Goal: Book appointment/travel/reservation

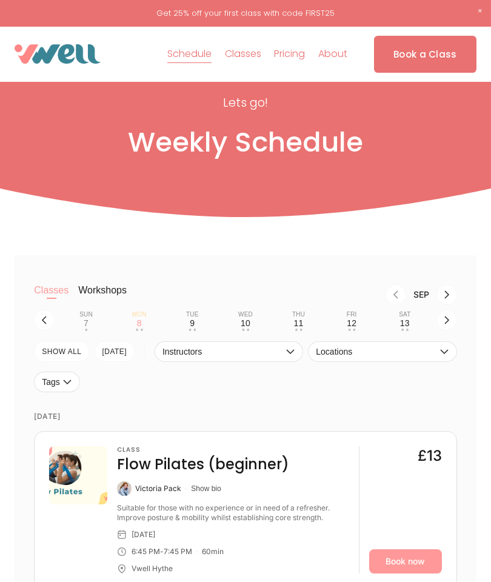
scroll to position [615, 0]
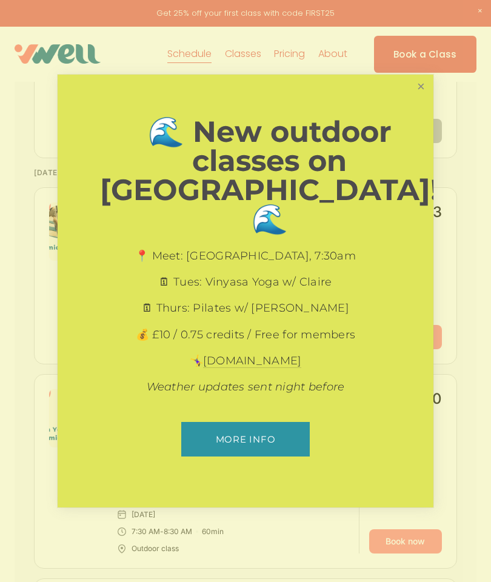
click at [418, 98] on link "Close" at bounding box center [420, 86] width 21 height 21
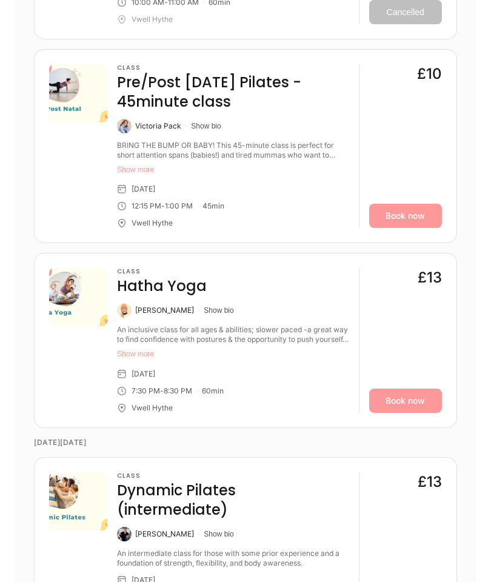
scroll to position [1514, 0]
click at [409, 389] on link "Book now" at bounding box center [405, 401] width 73 height 24
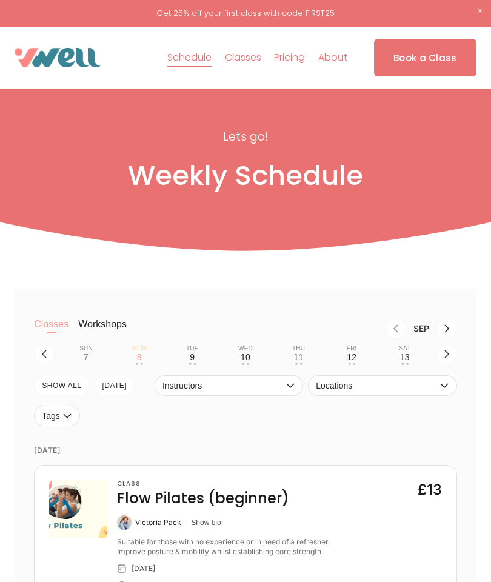
click at [0, 0] on div at bounding box center [0, 0] width 0 height 0
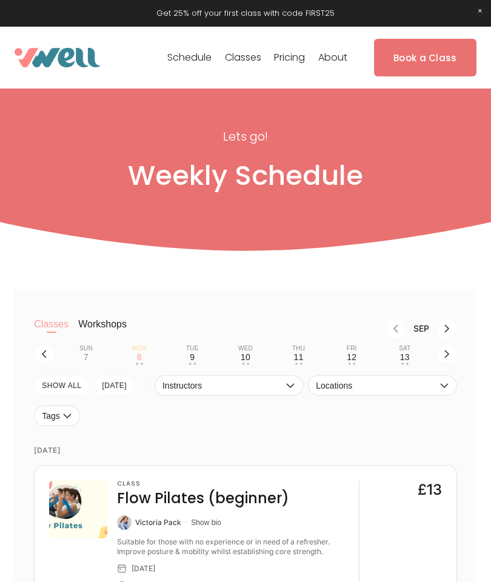
click at [269, 270] on link "Folder: Classes" at bounding box center [246, 270] width 146 height 30
click at [255, 324] on link "Yoga" at bounding box center [246, 318] width 74 height 30
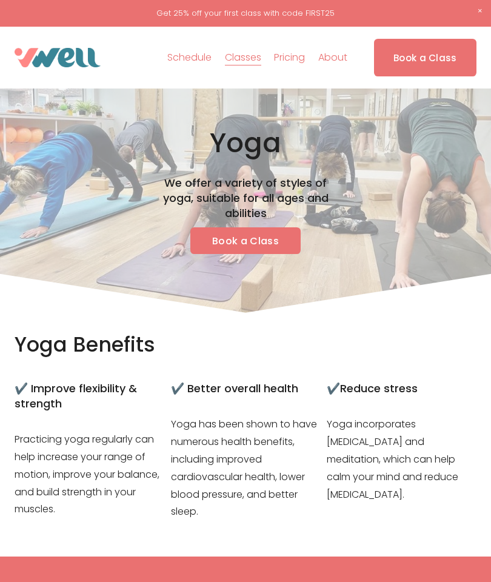
click at [279, 237] on link "Book a Class" at bounding box center [245, 240] width 110 height 27
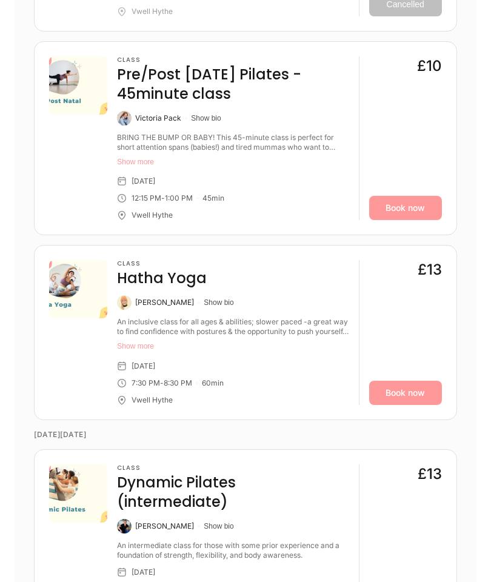
scroll to position [1523, 0]
click at [403, 380] on link "Book now" at bounding box center [405, 392] width 73 height 24
